Goal: Find specific page/section: Find specific page/section

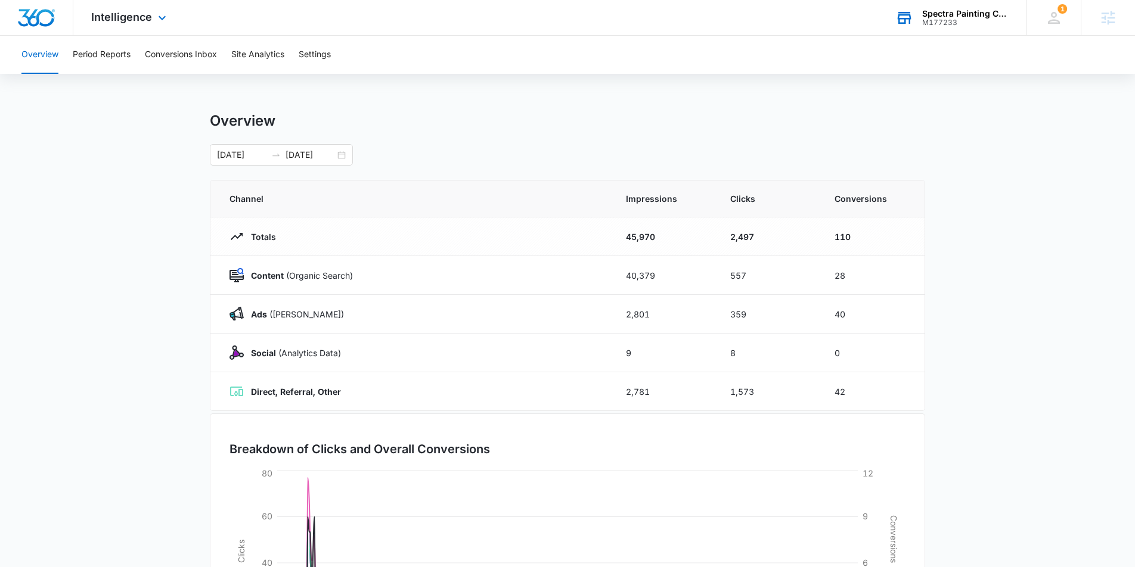
click at [952, 18] on div "M177233" at bounding box center [965, 22] width 87 height 8
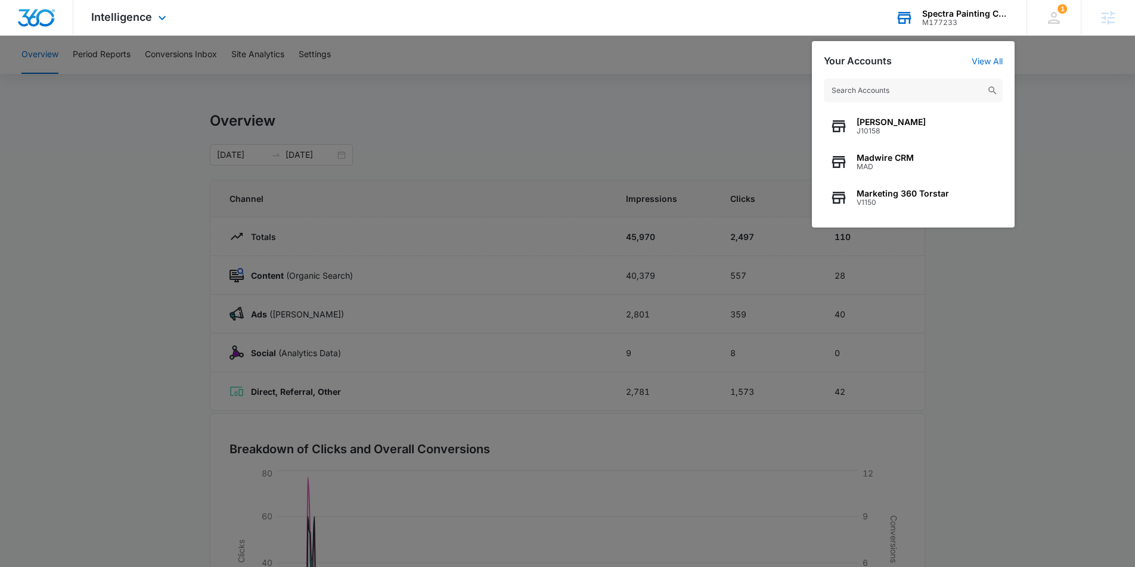
click at [880, 82] on input "text" at bounding box center [913, 91] width 179 height 24
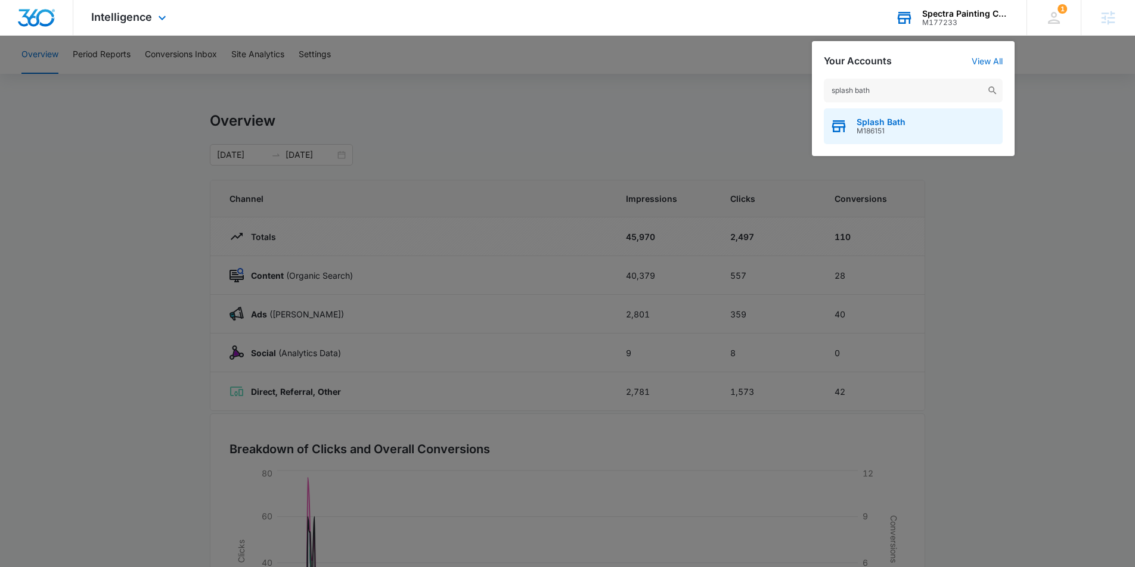
type input "splash bath"
click at [889, 118] on span "Splash Bath" at bounding box center [880, 122] width 49 height 10
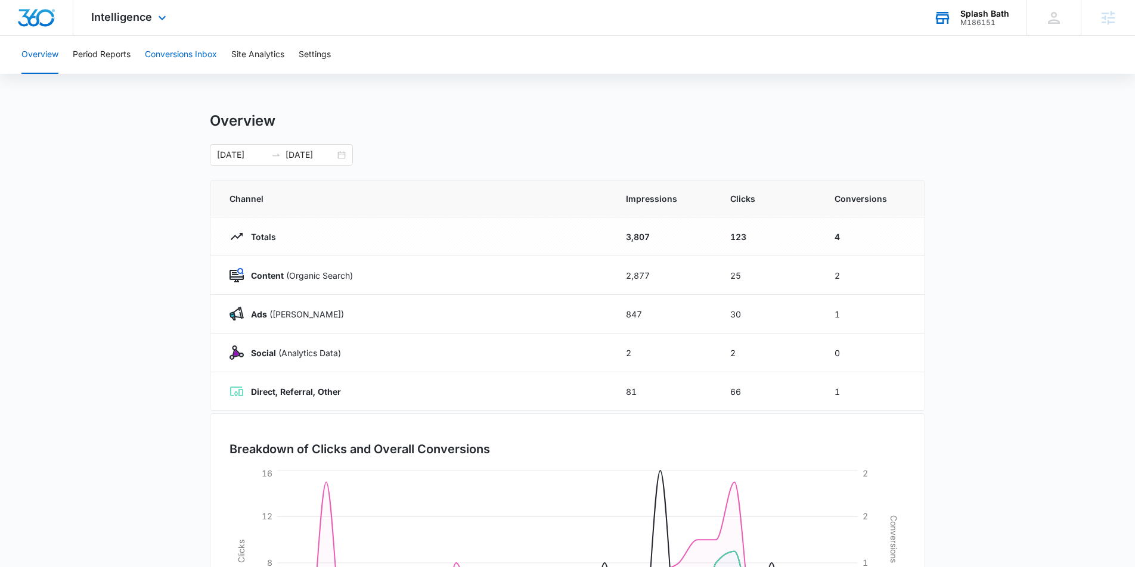
click at [191, 48] on button "Conversions Inbox" at bounding box center [181, 55] width 72 height 38
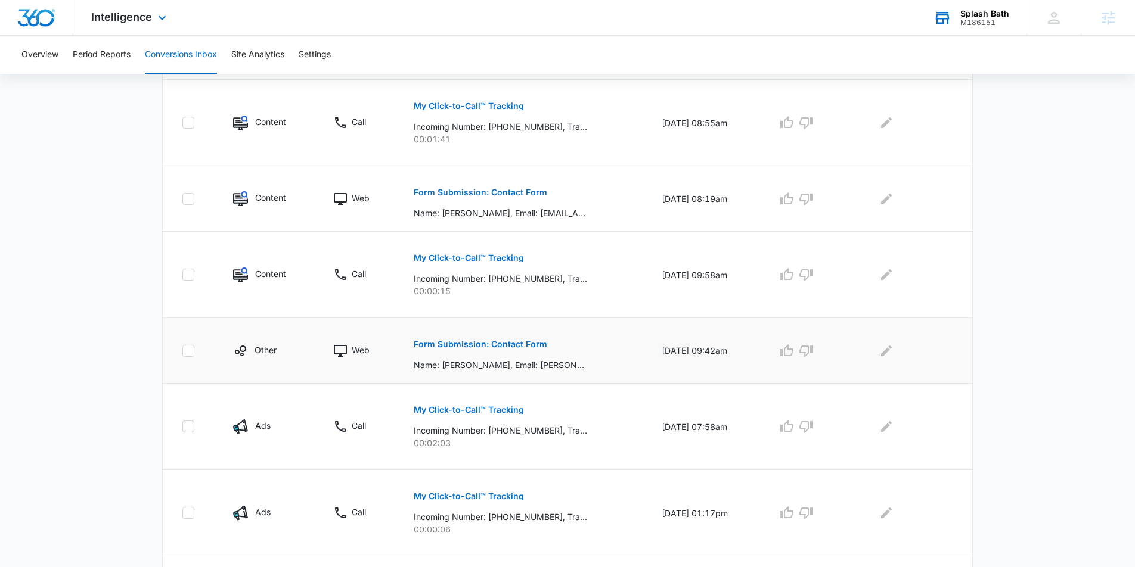
scroll to position [386, 0]
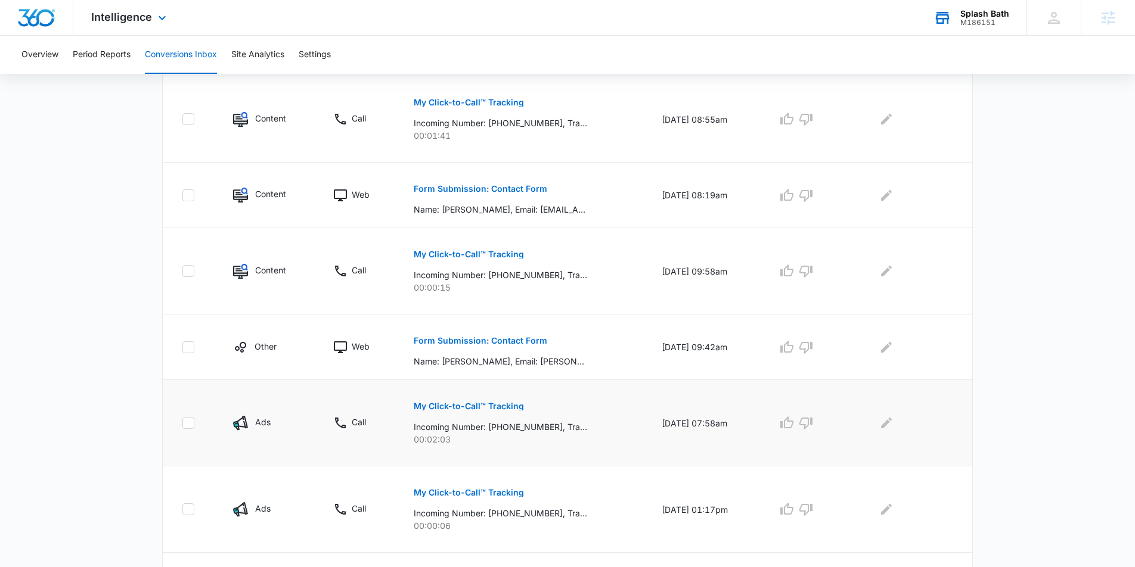
click at [456, 408] on p "My Click-to-Call™ Tracking" at bounding box center [469, 406] width 110 height 8
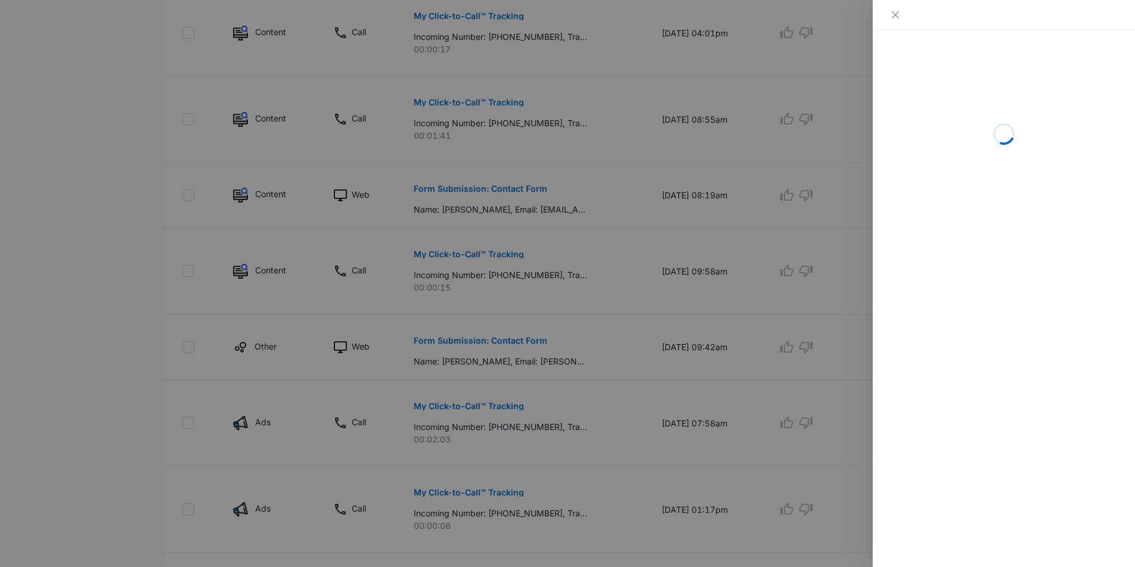
click at [579, 394] on div at bounding box center [567, 283] width 1135 height 567
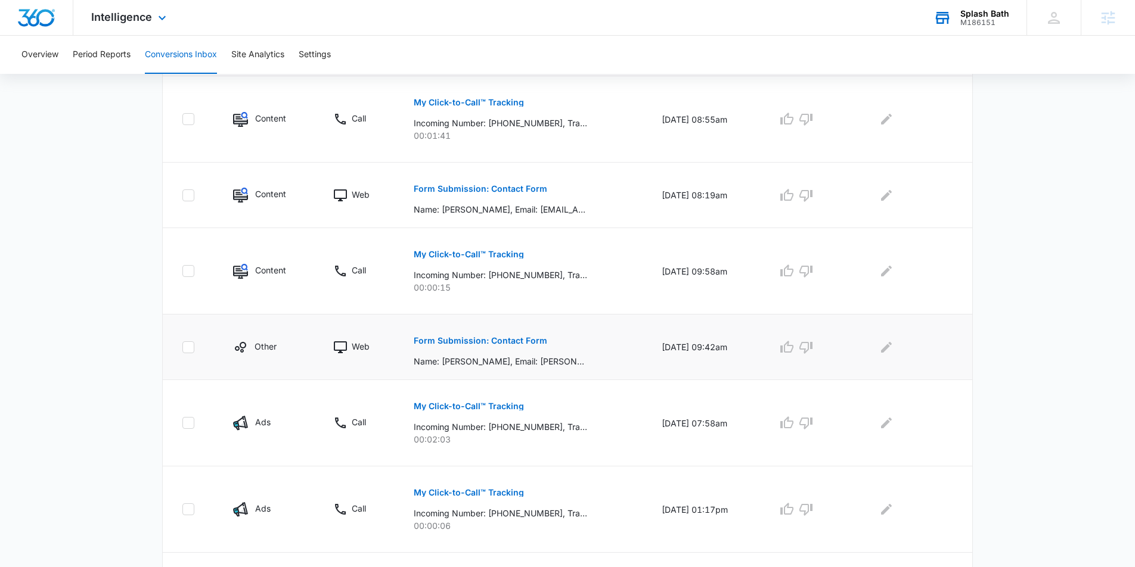
click at [513, 339] on p "Form Submission: Contact Form" at bounding box center [481, 341] width 134 height 8
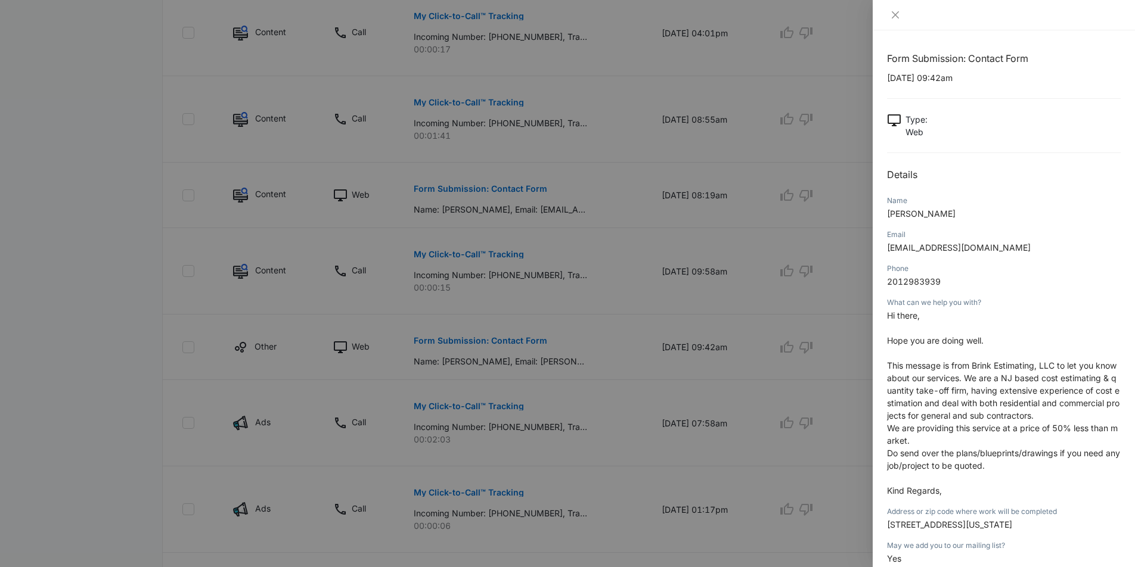
click at [594, 311] on div at bounding box center [567, 283] width 1135 height 567
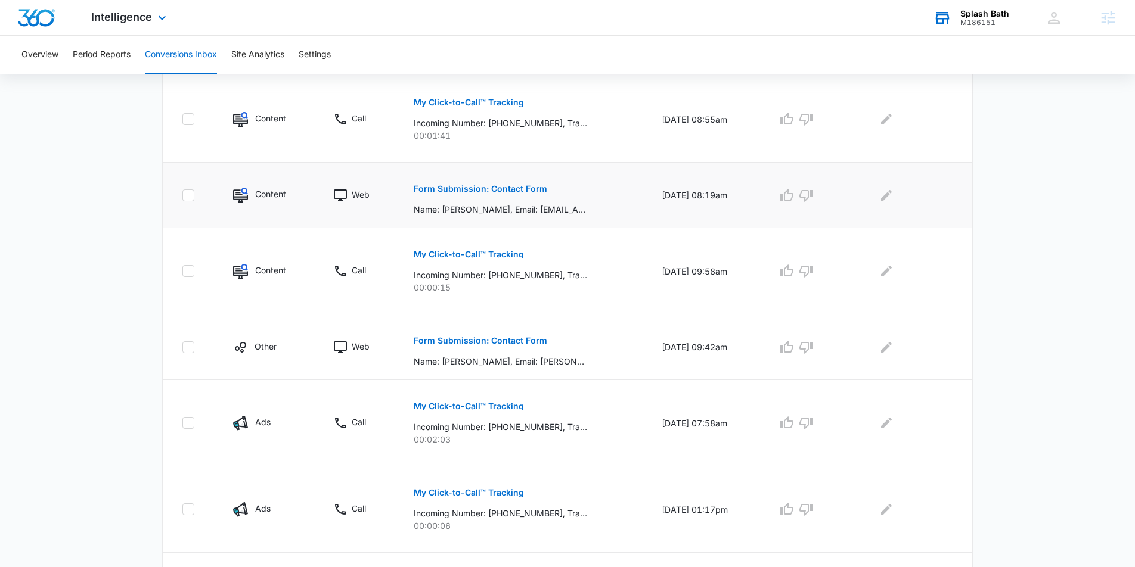
click at [522, 193] on button "Form Submission: Contact Form" at bounding box center [481, 189] width 134 height 29
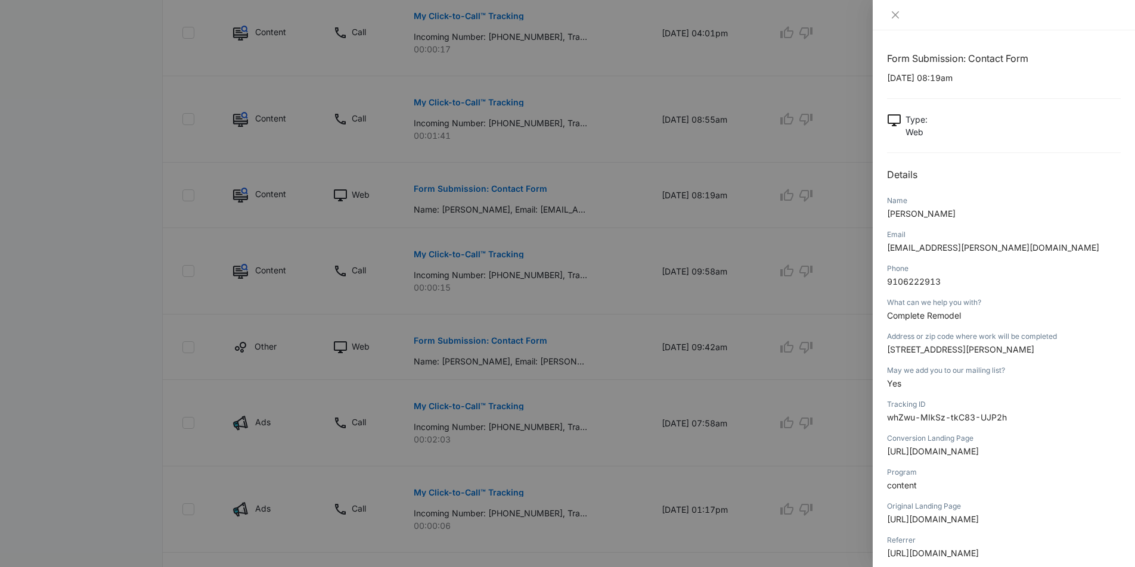
click at [652, 228] on div at bounding box center [567, 283] width 1135 height 567
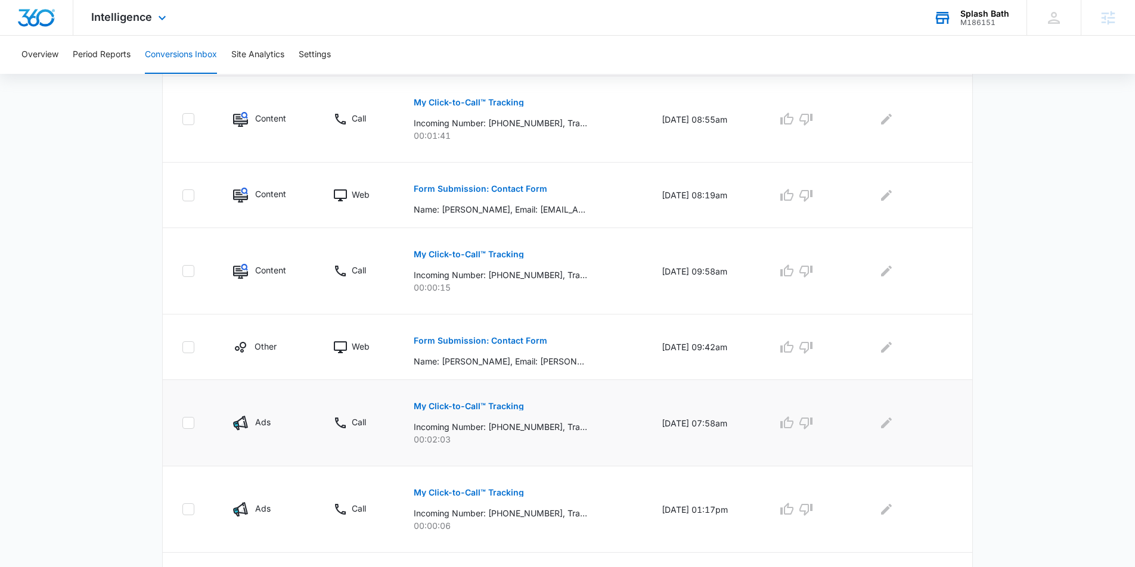
click at [505, 404] on p "My Click-to-Call™ Tracking" at bounding box center [469, 406] width 110 height 8
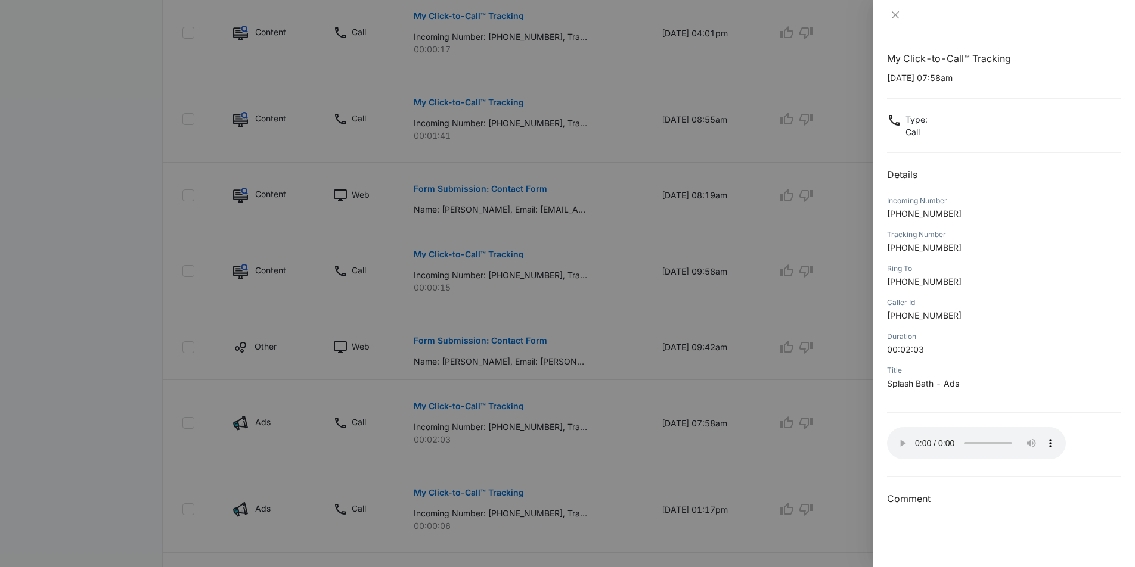
click at [620, 349] on div at bounding box center [567, 283] width 1135 height 567
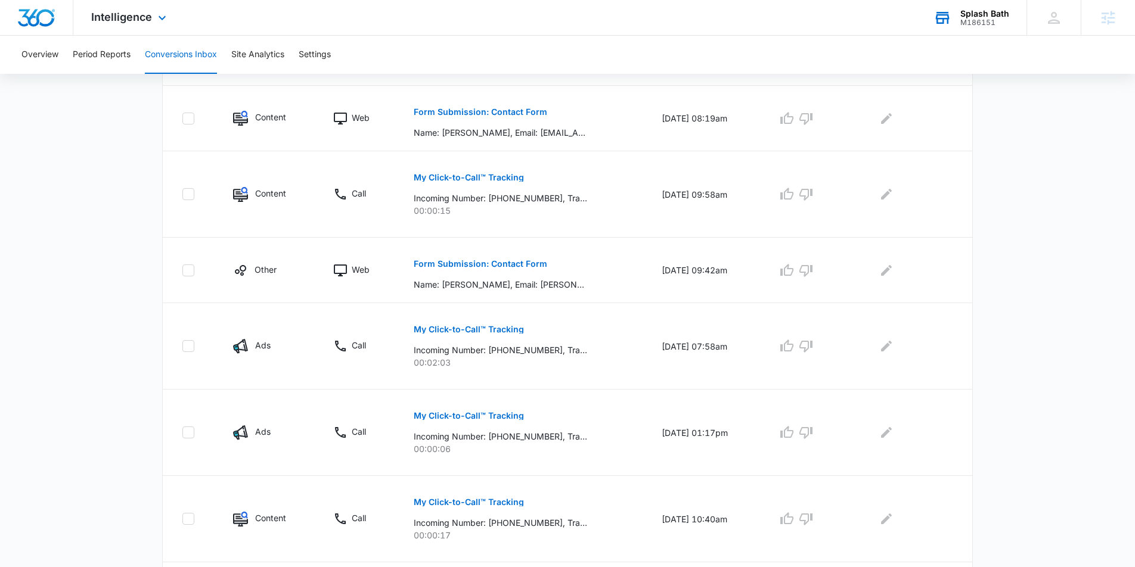
scroll to position [647, 0]
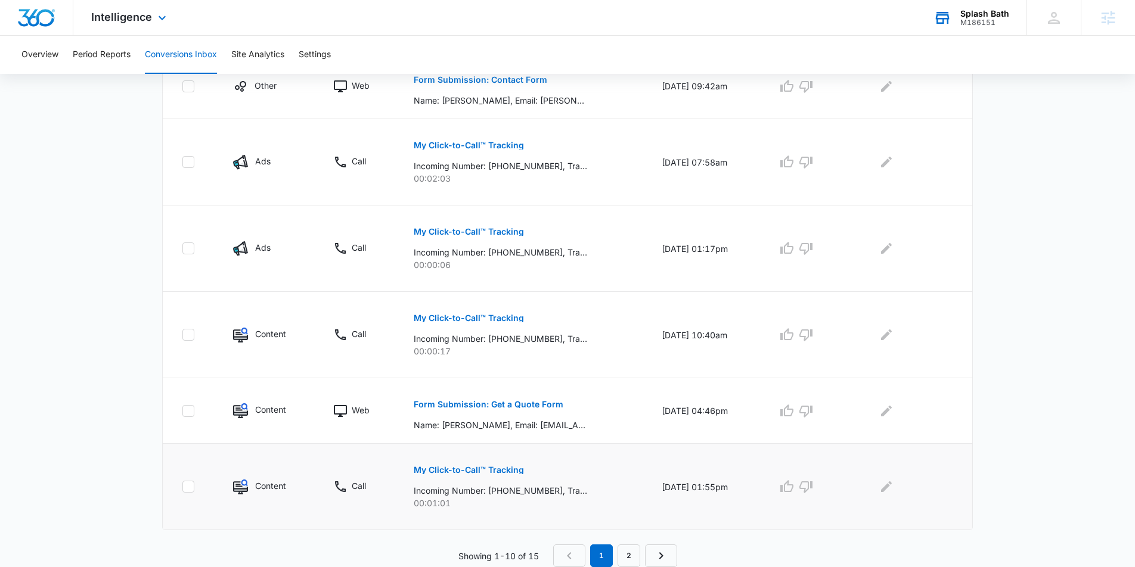
click at [486, 469] on p "My Click-to-Call™ Tracking" at bounding box center [469, 470] width 110 height 8
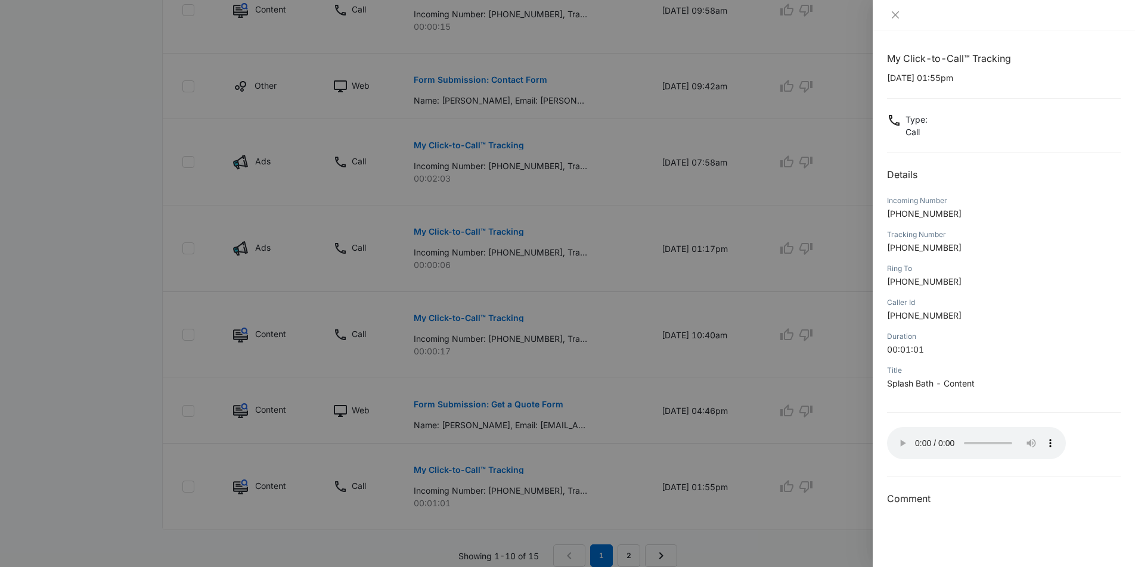
click at [777, 445] on div at bounding box center [567, 283] width 1135 height 567
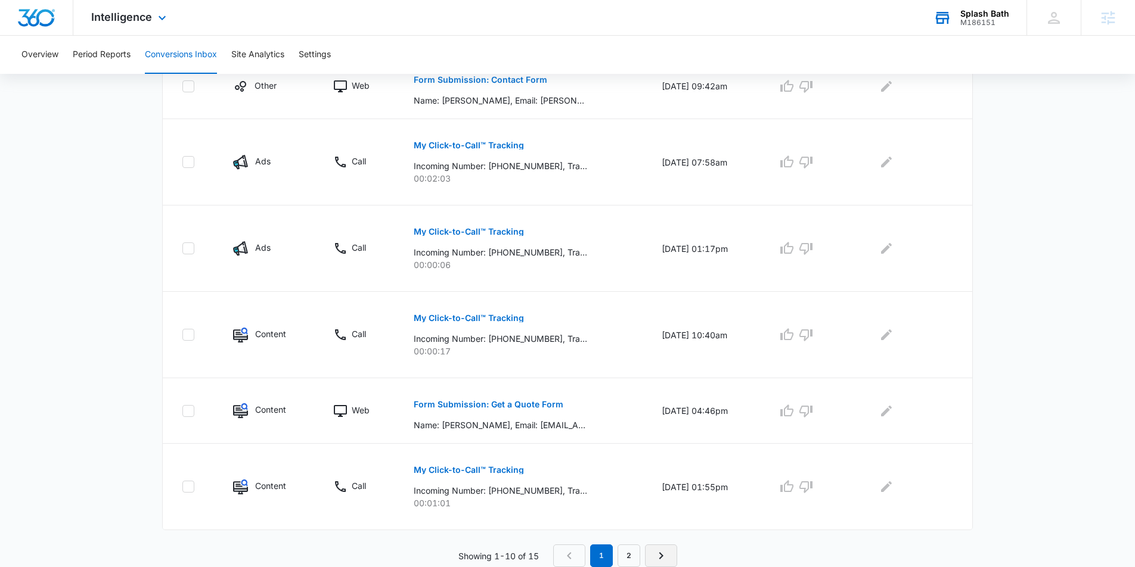
click at [662, 556] on icon "Next Page" at bounding box center [661, 556] width 4 height 7
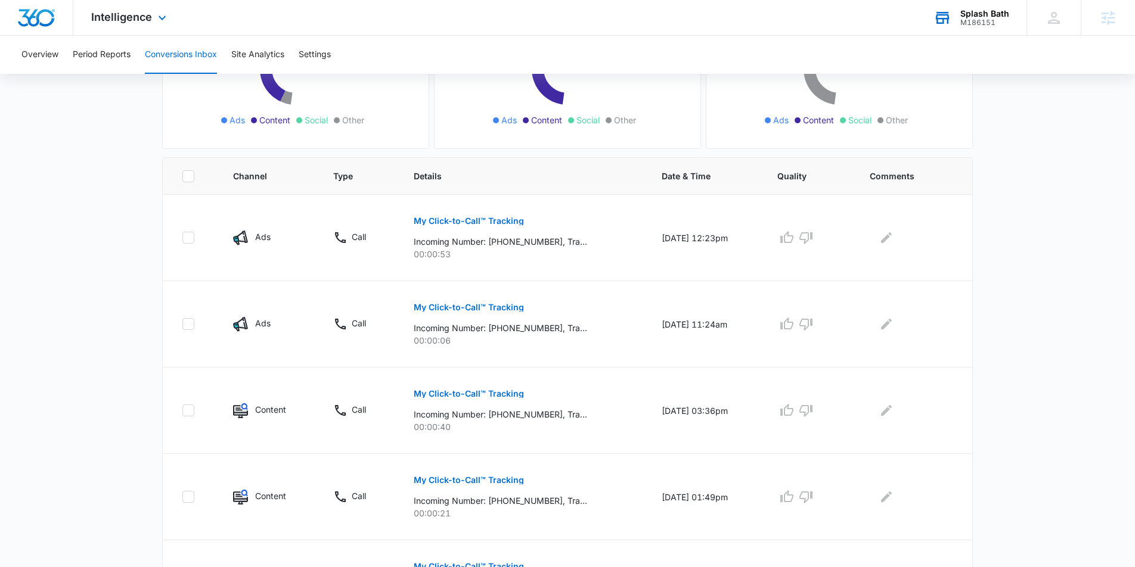
scroll to position [182, 0]
click at [463, 217] on p "My Click-to-Call™ Tracking" at bounding box center [469, 220] width 110 height 8
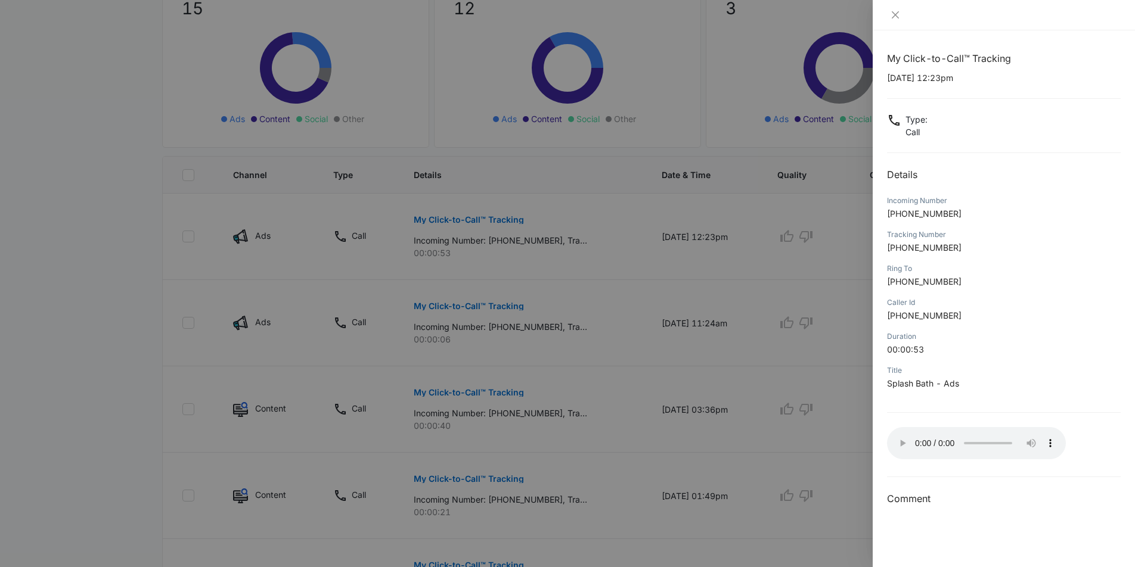
click at [565, 480] on div at bounding box center [567, 283] width 1135 height 567
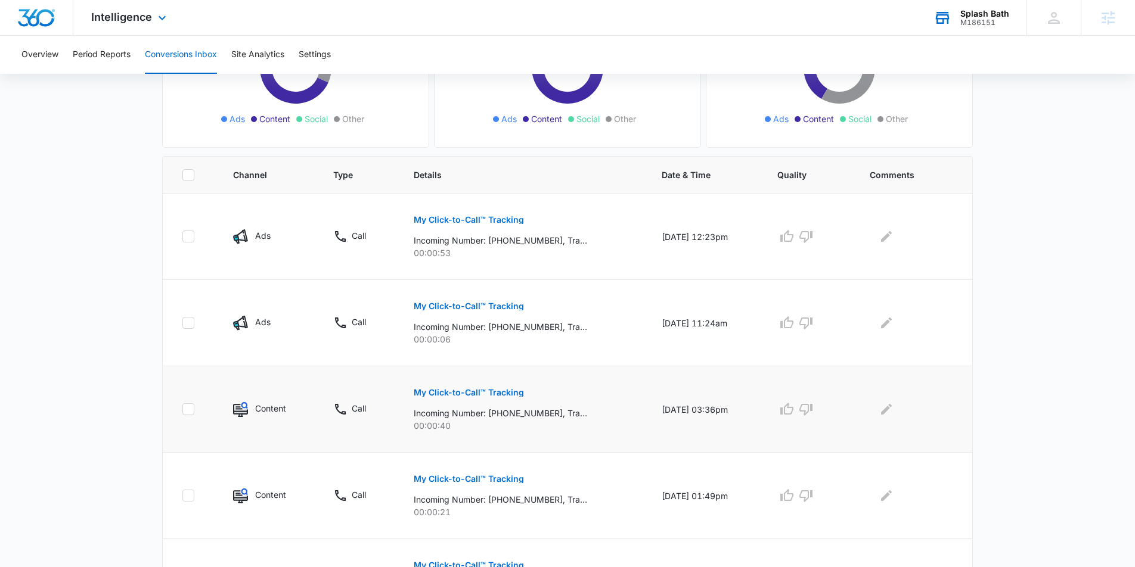
scroll to position [277, 0]
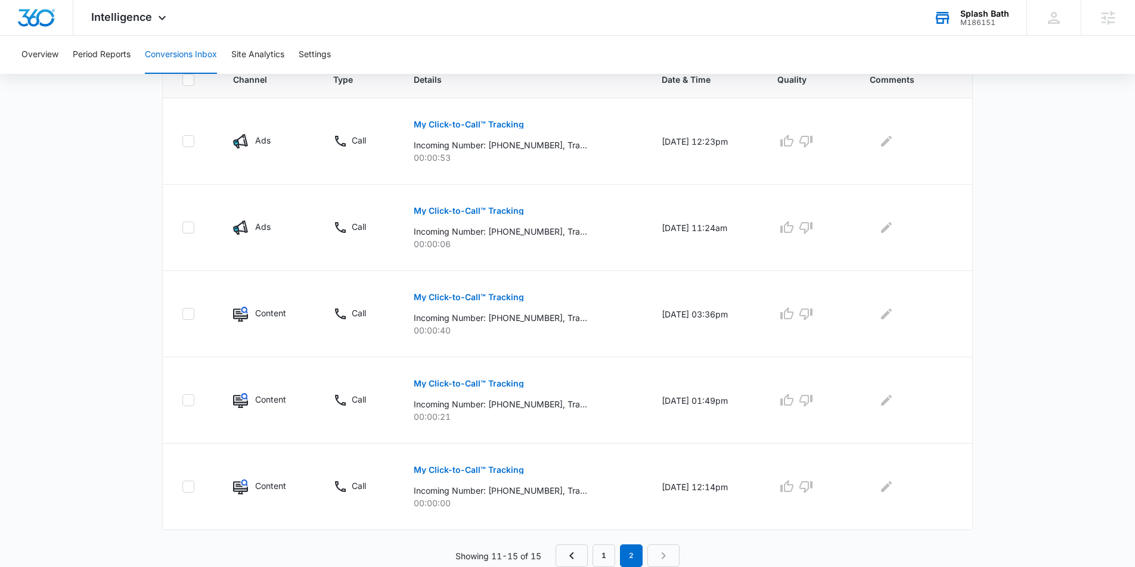
click at [977, 17] on div "Splash Bath" at bounding box center [984, 14] width 49 height 10
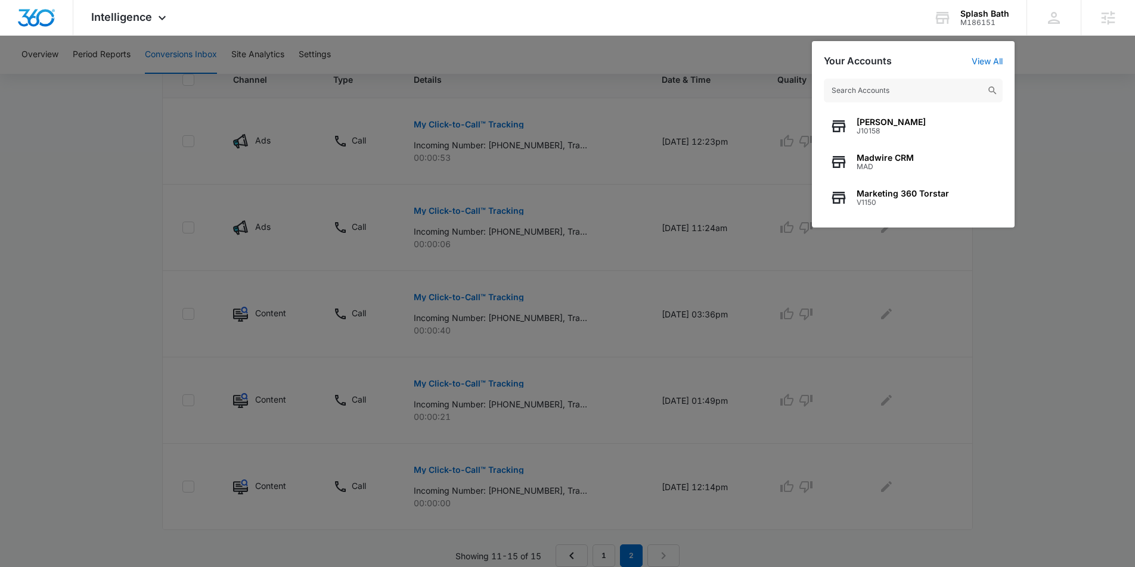
click at [907, 93] on input "text" at bounding box center [913, 91] width 179 height 24
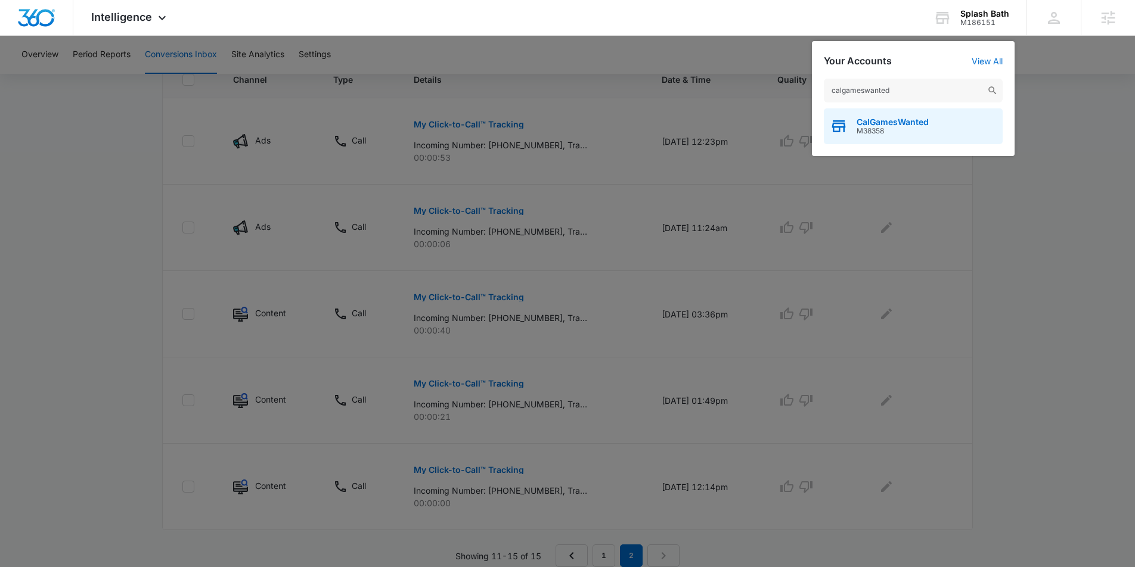
type input "calgameswanted"
click at [898, 123] on span "CalGamesWanted" at bounding box center [892, 122] width 72 height 10
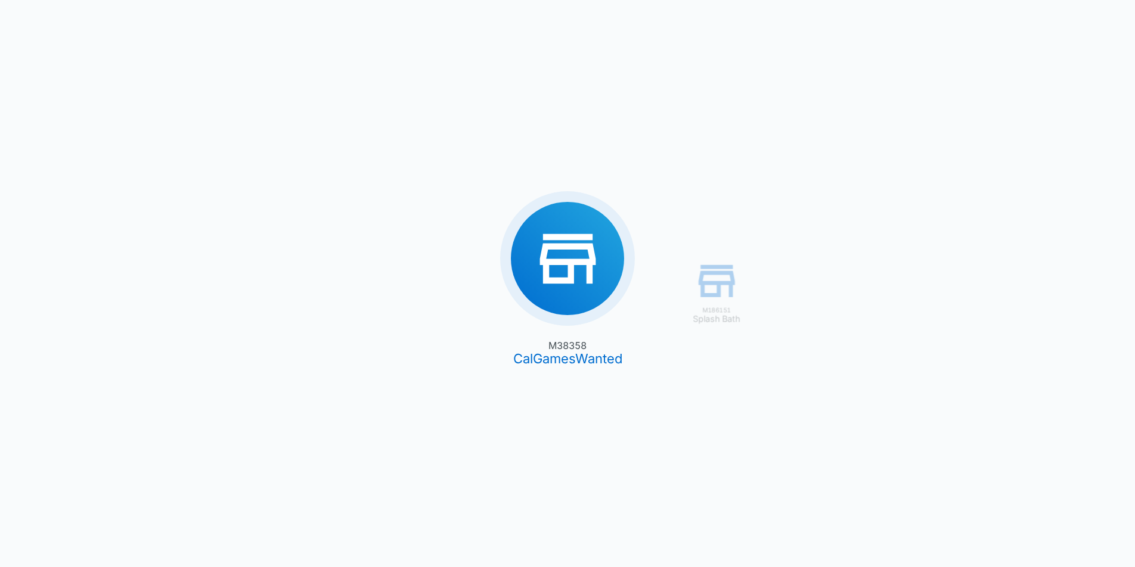
type input "[DATE]"
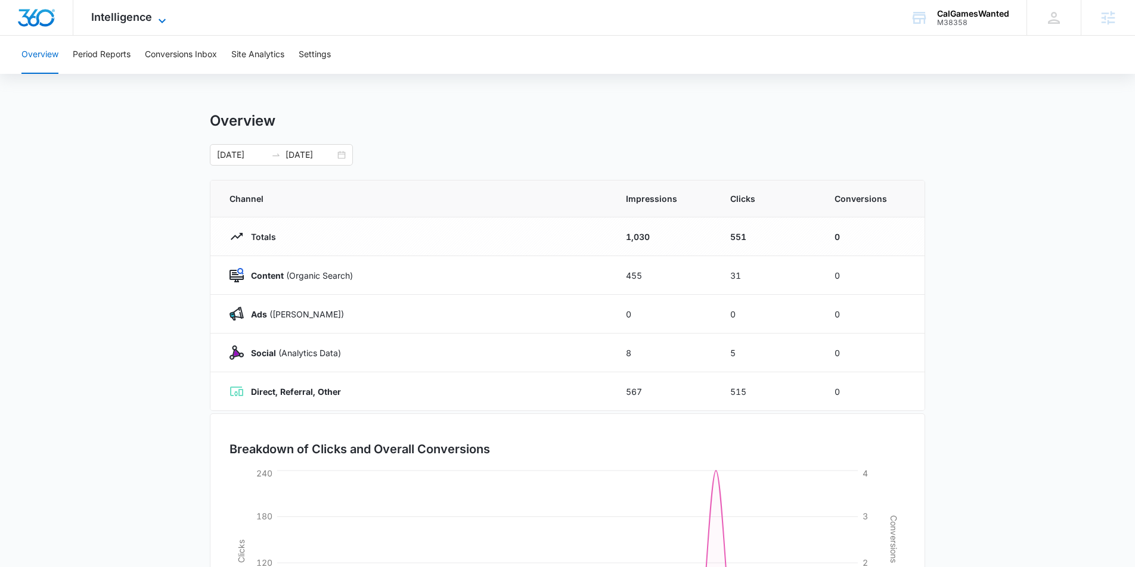
click at [129, 18] on span "Intelligence" at bounding box center [121, 17] width 61 height 13
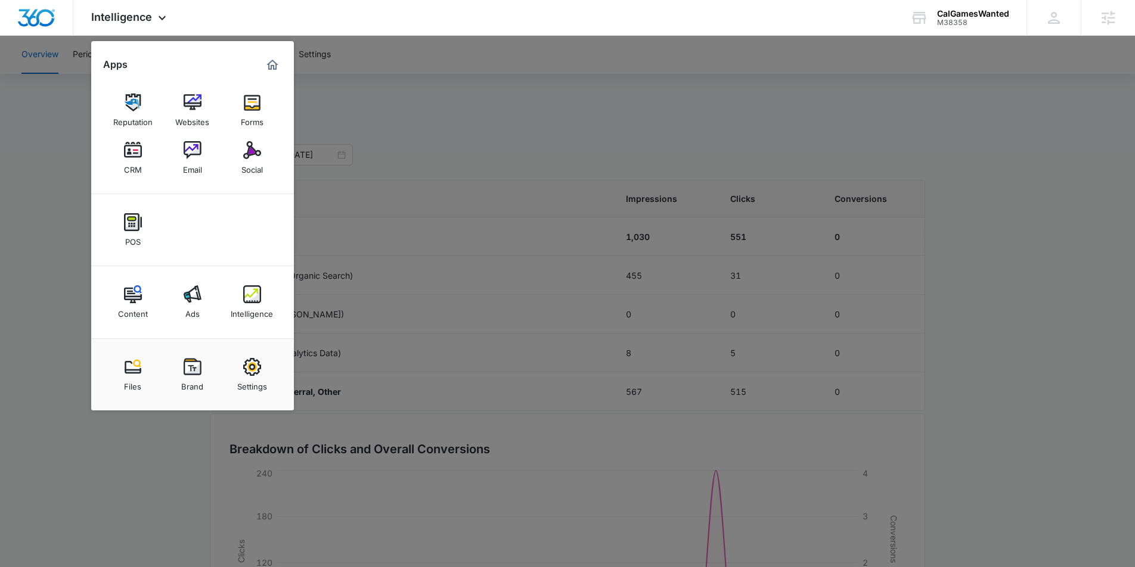
click at [191, 161] on div "Email" at bounding box center [192, 166] width 19 height 15
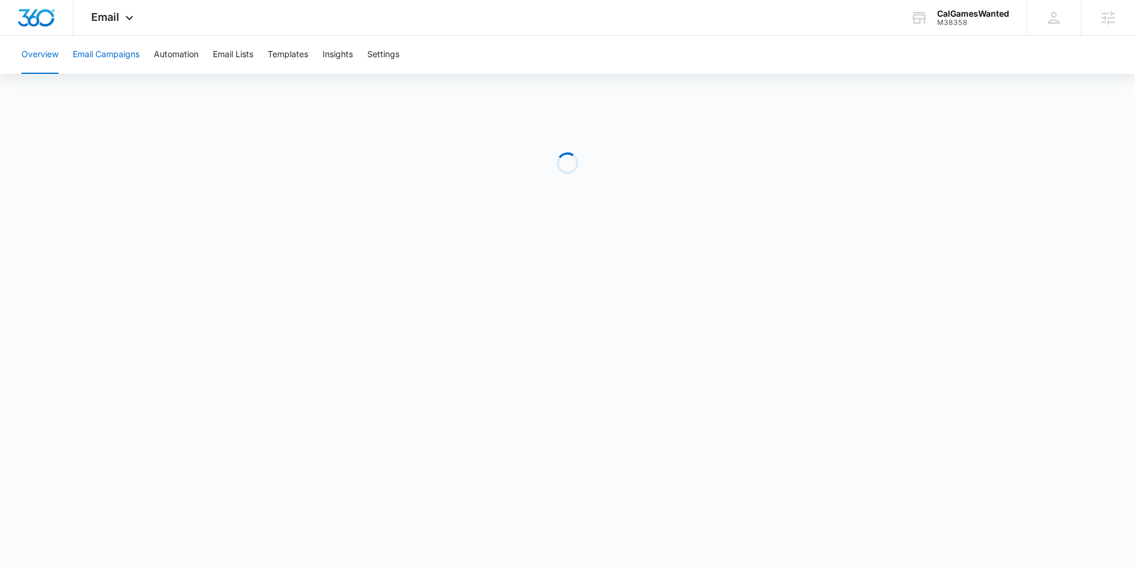
click at [99, 55] on button "Email Campaigns" at bounding box center [106, 55] width 67 height 38
click at [109, 58] on button "Email Campaigns" at bounding box center [106, 55] width 67 height 38
click at [181, 64] on button "Automation" at bounding box center [176, 55] width 45 height 38
click at [79, 60] on button "Email Campaigns" at bounding box center [106, 55] width 67 height 38
click at [962, 10] on div "CalGamesWanted" at bounding box center [973, 14] width 72 height 10
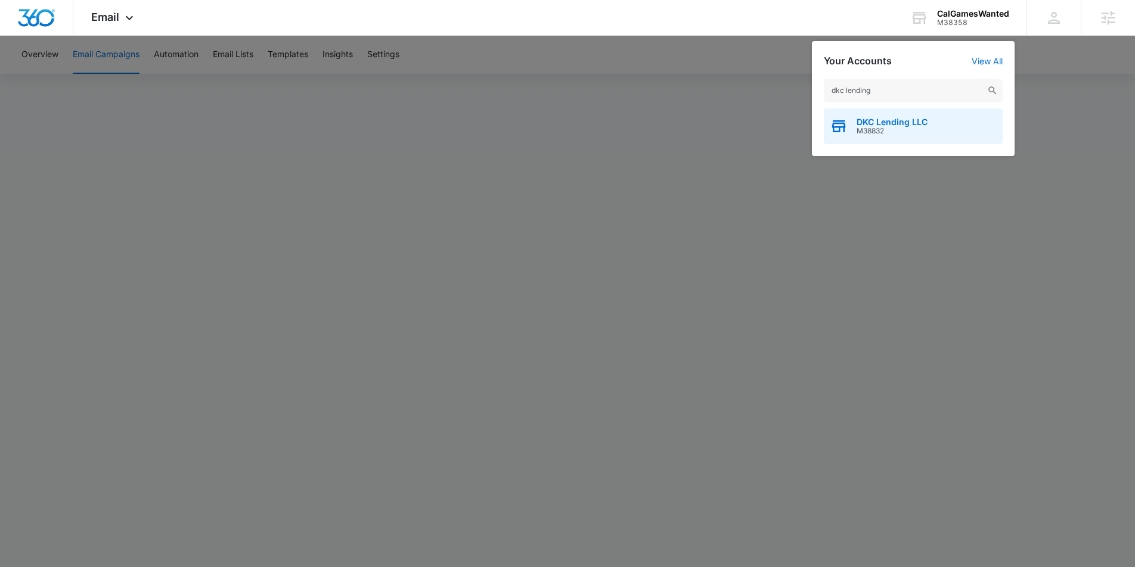
type input "dkc lending"
click at [908, 120] on span "DKC Lending LLC" at bounding box center [891, 122] width 71 height 10
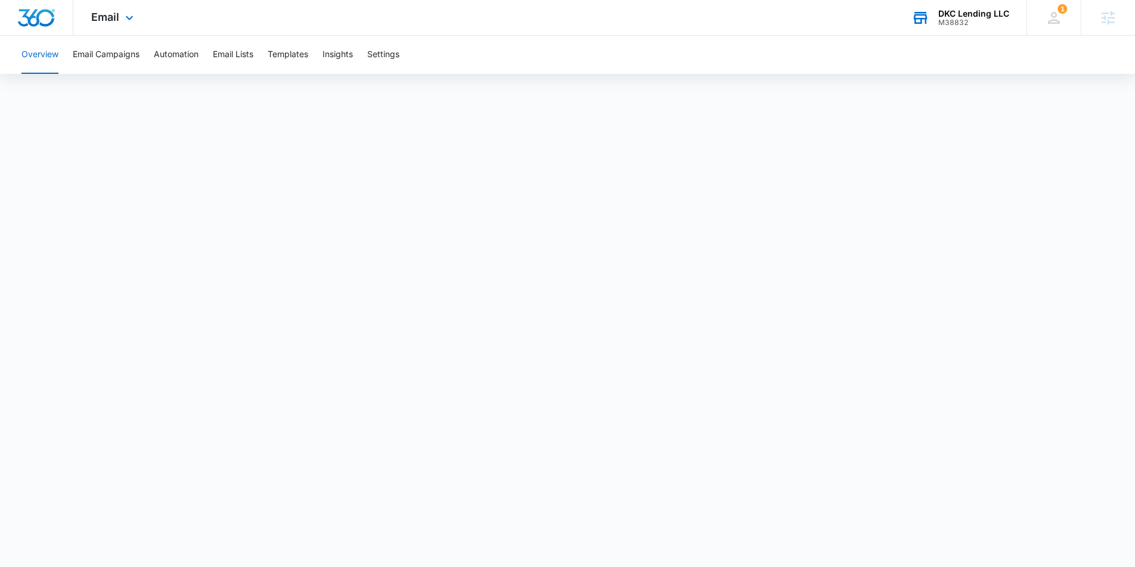
drag, startPoint x: 964, startPoint y: 16, endPoint x: 957, endPoint y: 27, distance: 13.1
click at [963, 16] on div "DKC Lending LLC" at bounding box center [973, 14] width 71 height 10
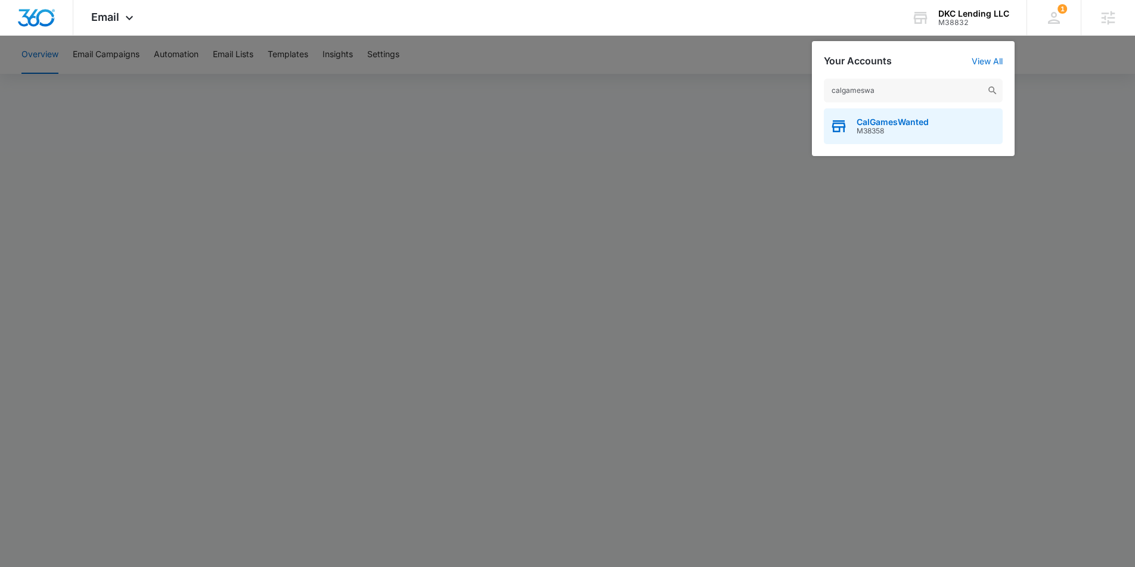
type input "calgameswa"
click at [914, 124] on span "CalGamesWanted" at bounding box center [892, 122] width 72 height 10
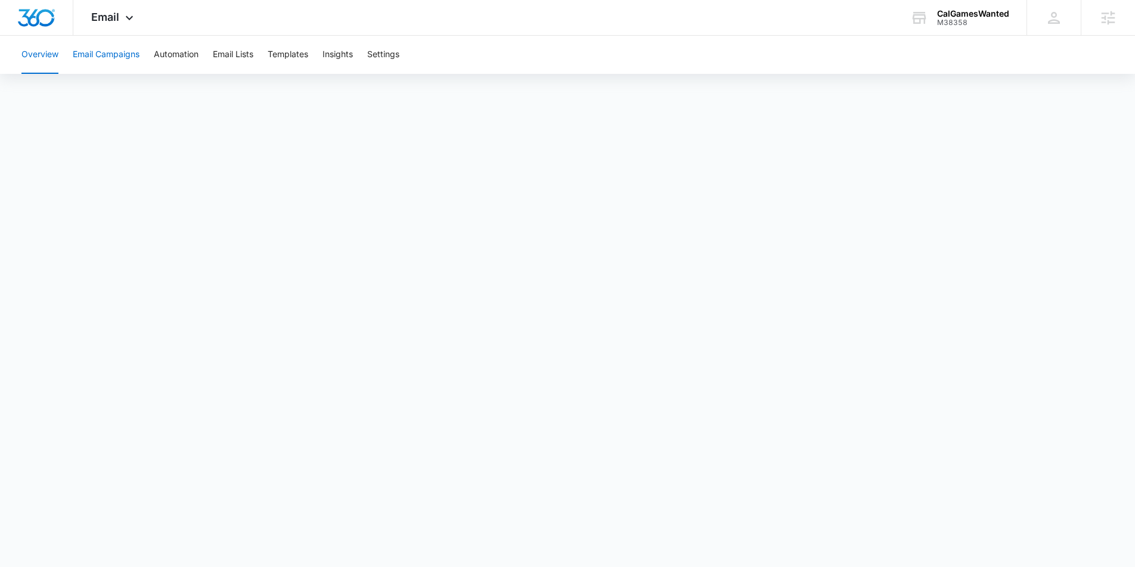
click at [126, 49] on button "Email Campaigns" at bounding box center [106, 55] width 67 height 38
